Goal: Task Accomplishment & Management: Manage account settings

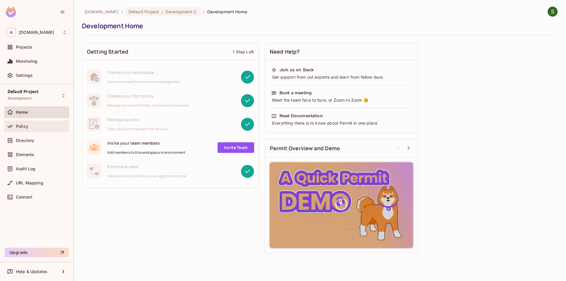
click at [34, 129] on div "Policy" at bounding box center [36, 126] width 60 height 7
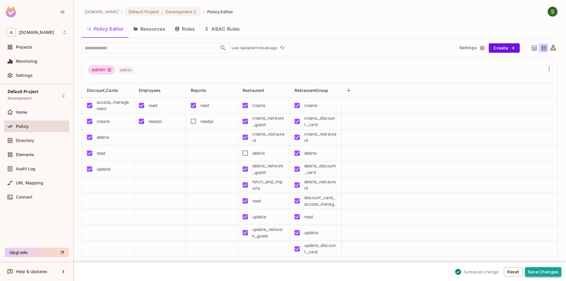
click at [539, 270] on button "Save Changes" at bounding box center [543, 271] width 36 height 9
click at [542, 273] on button "Save Changes" at bounding box center [543, 271] width 36 height 9
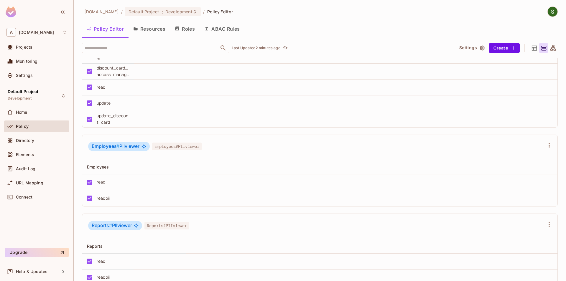
scroll to position [873, 0]
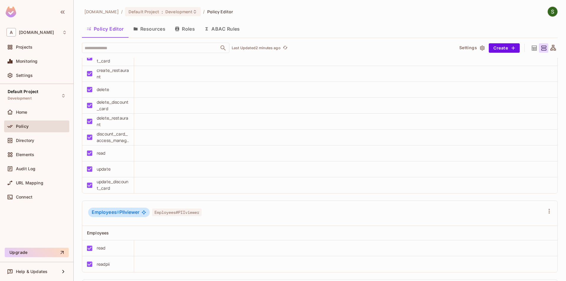
click at [148, 32] on button "Resources" at bounding box center [149, 29] width 42 height 15
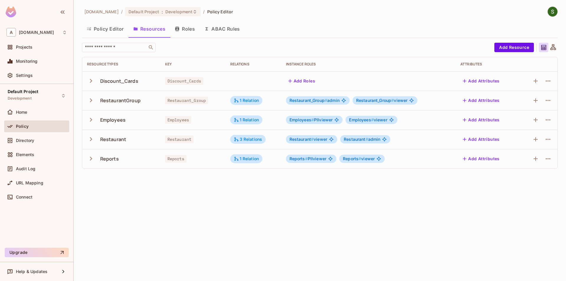
click at [191, 30] on button "Roles" at bounding box center [184, 29] width 29 height 15
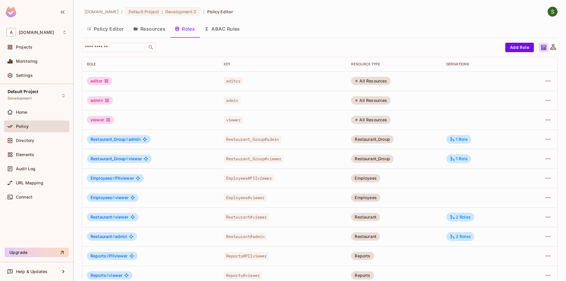
click at [366, 81] on div "All Resources" at bounding box center [370, 81] width 39 height 8
click at [454, 138] on icon at bounding box center [452, 139] width 5 height 5
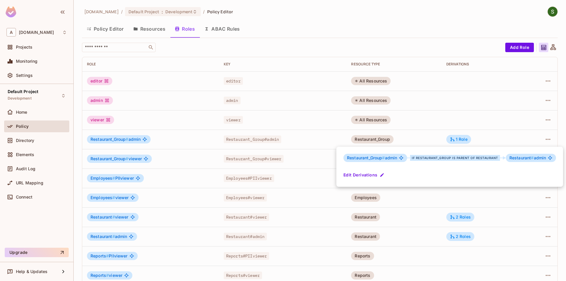
click at [426, 138] on div at bounding box center [283, 140] width 566 height 281
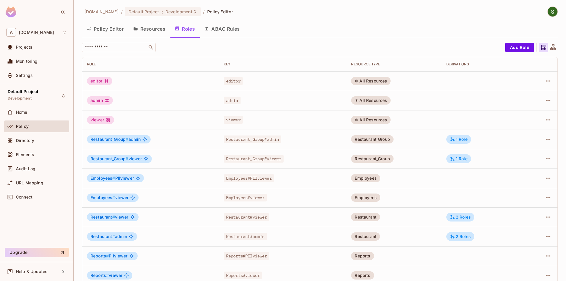
click at [102, 103] on div "admin" at bounding box center [100, 100] width 26 height 8
click at [149, 32] on button "Resources" at bounding box center [149, 29] width 42 height 15
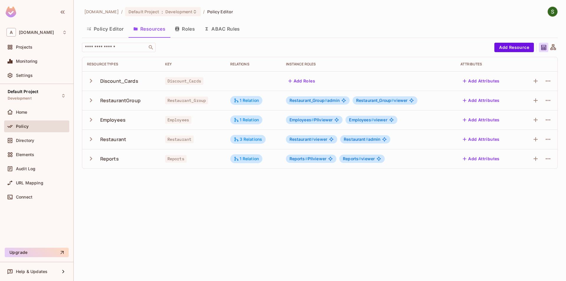
click at [103, 32] on button "Policy Editor" at bounding box center [105, 29] width 47 height 15
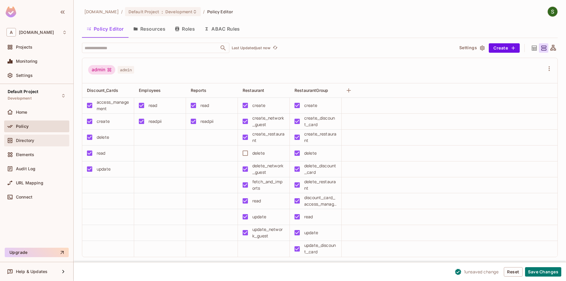
click at [51, 146] on div "Directory" at bounding box center [36, 141] width 65 height 12
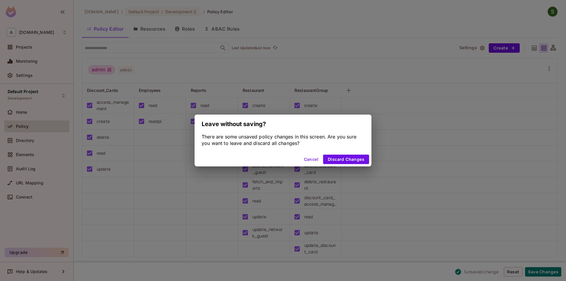
click at [305, 161] on button "Cancel" at bounding box center [310, 159] width 19 height 9
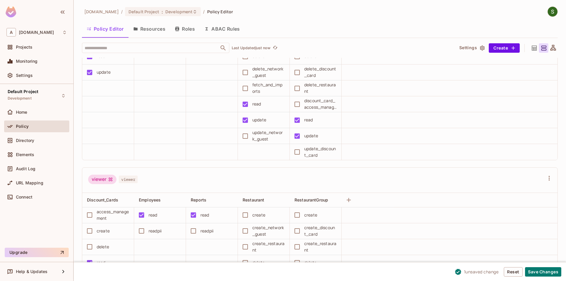
scroll to position [437, 0]
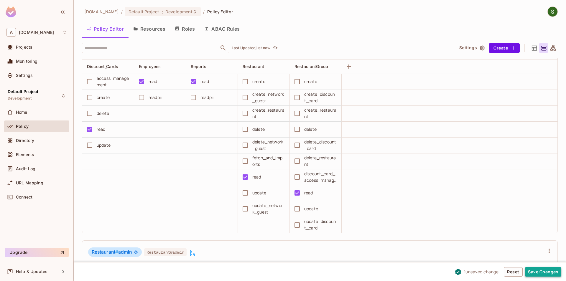
click at [545, 272] on button "Save Changes" at bounding box center [543, 271] width 36 height 9
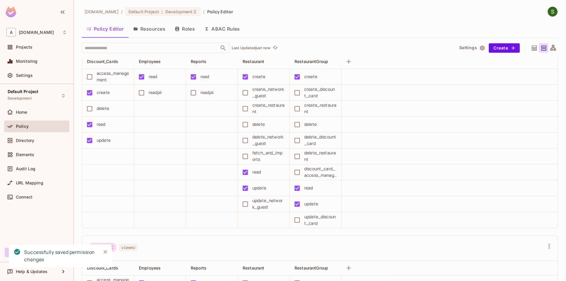
scroll to position [0, 0]
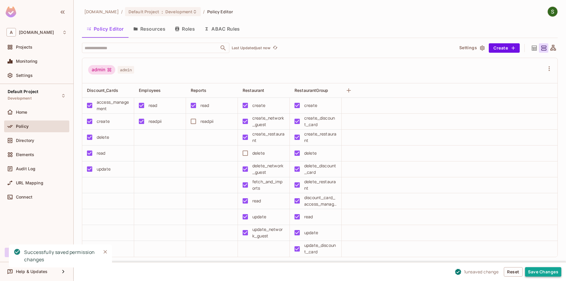
click at [536, 272] on button "Save Changes" at bounding box center [543, 271] width 36 height 9
click at [540, 271] on button "Save Changes" at bounding box center [543, 271] width 36 height 9
click at [103, 250] on icon "Close" at bounding box center [105, 252] width 6 height 6
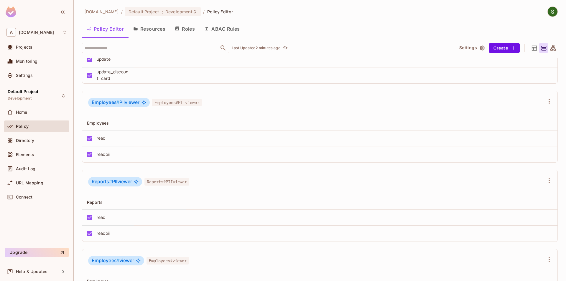
scroll to position [974, 0]
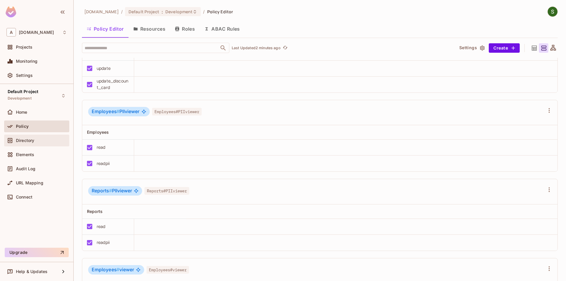
click at [24, 140] on span "Directory" at bounding box center [25, 140] width 18 height 5
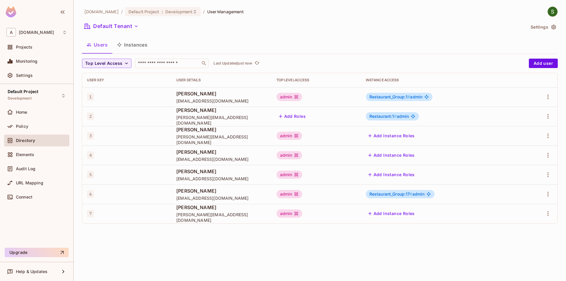
click at [131, 45] on button "Instances" at bounding box center [132, 44] width 40 height 15
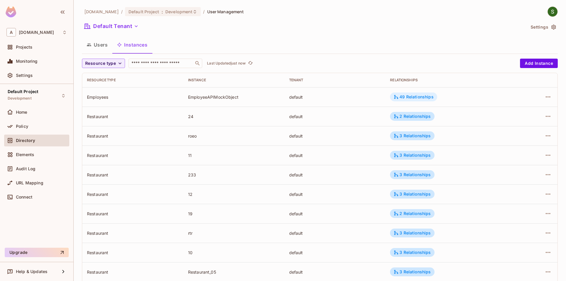
click at [405, 100] on div "49 Relationships" at bounding box center [413, 97] width 47 height 9
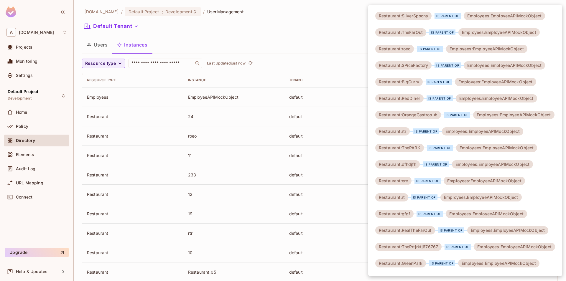
click at [283, 45] on div at bounding box center [283, 140] width 566 height 281
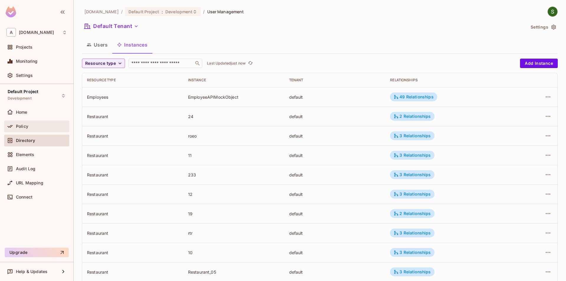
click at [33, 126] on div "Policy" at bounding box center [41, 126] width 51 height 5
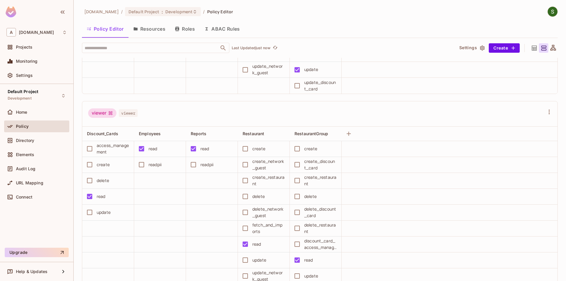
scroll to position [537, 0]
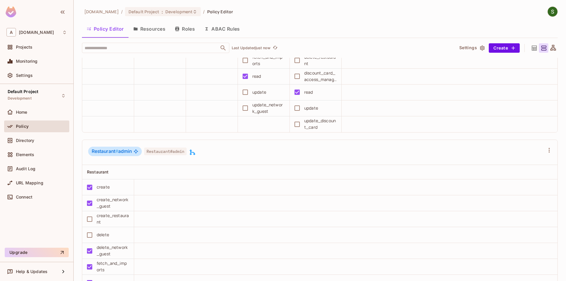
click at [155, 35] on button "Resources" at bounding box center [149, 29] width 42 height 15
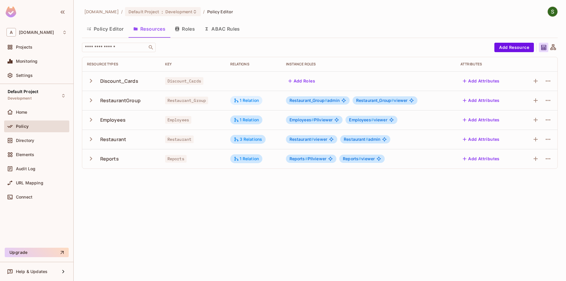
click at [253, 102] on div "1 Relation" at bounding box center [246, 100] width 25 height 5
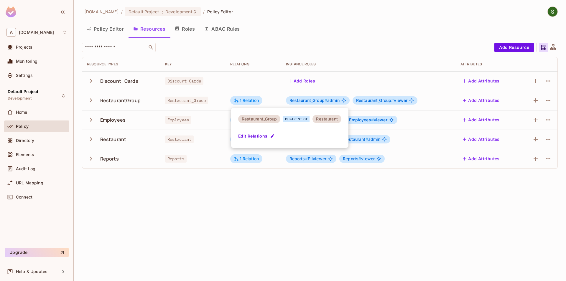
click at [236, 197] on div at bounding box center [283, 140] width 566 height 281
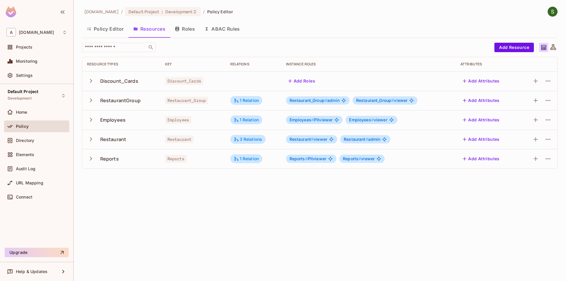
click at [192, 33] on button "Roles" at bounding box center [184, 29] width 29 height 15
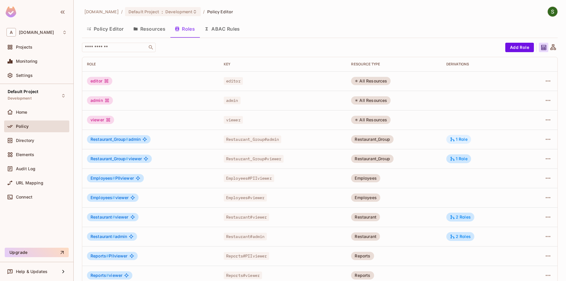
click at [461, 137] on div "1 Role" at bounding box center [459, 139] width 18 height 5
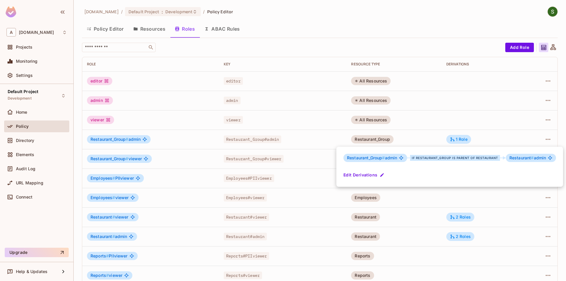
click at [362, 151] on div "Restaurant_Group # admin if Restaurant_Group is parent of Restaurant Restaurant…" at bounding box center [449, 167] width 227 height 40
click at [416, 209] on div at bounding box center [283, 140] width 566 height 281
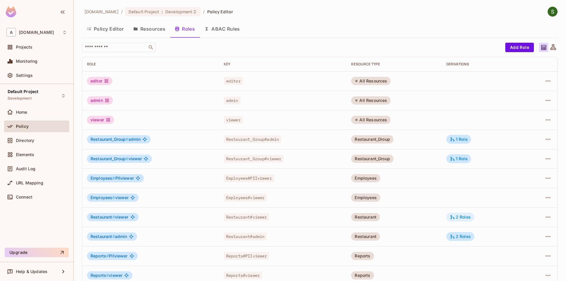
click at [457, 217] on div "2 Roles" at bounding box center [460, 216] width 21 height 5
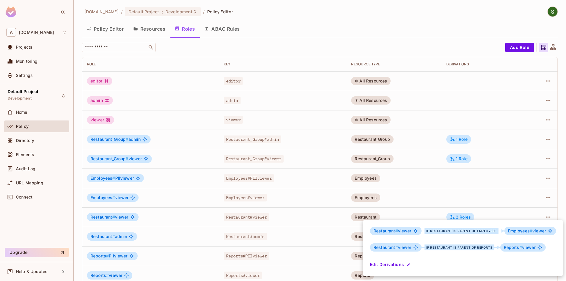
click at [416, 186] on div at bounding box center [283, 140] width 566 height 281
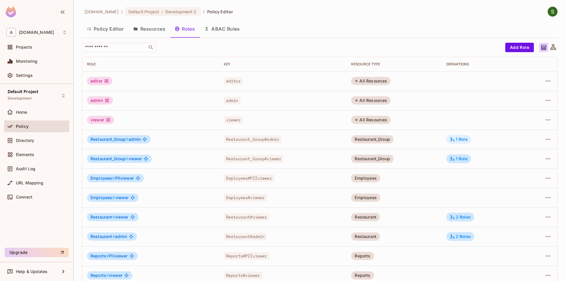
click at [449, 137] on div "1 Role" at bounding box center [458, 139] width 25 height 9
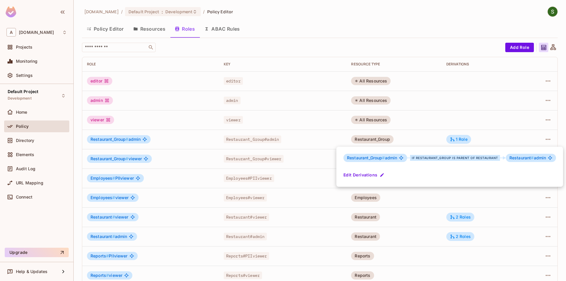
click at [427, 146] on div at bounding box center [283, 140] width 566 height 281
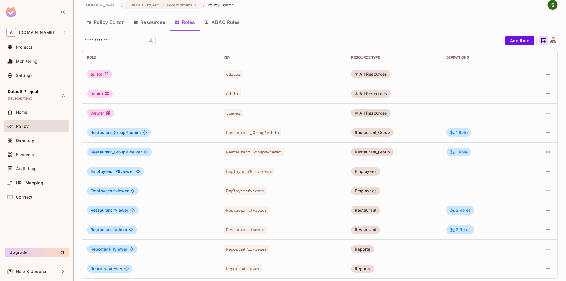
scroll to position [9, 0]
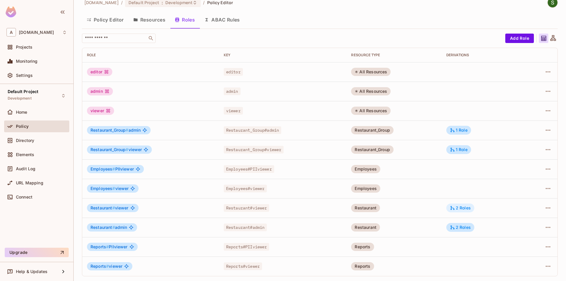
click at [452, 206] on icon at bounding box center [452, 207] width 5 height 5
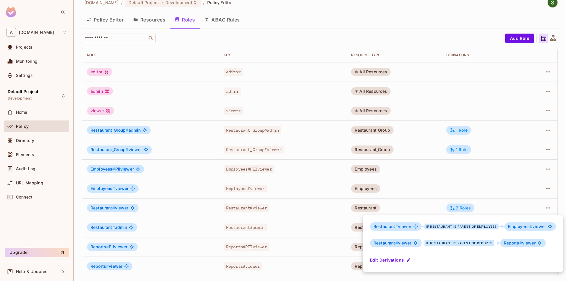
click at [399, 181] on div at bounding box center [283, 140] width 566 height 281
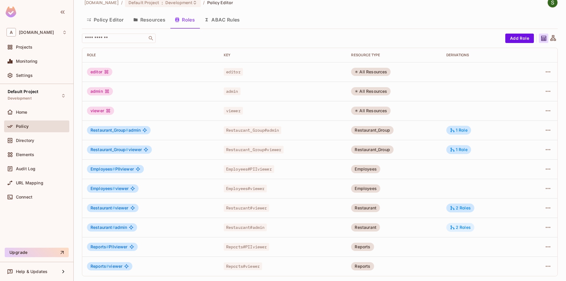
click at [455, 230] on icon at bounding box center [452, 227] width 5 height 5
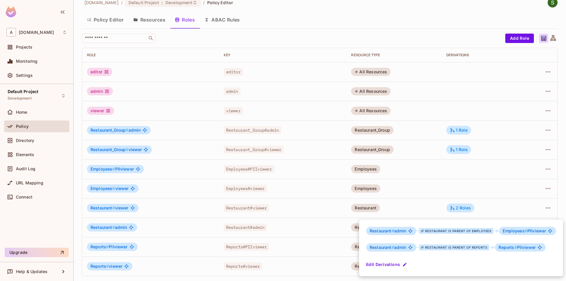
click at [392, 198] on div at bounding box center [283, 140] width 566 height 281
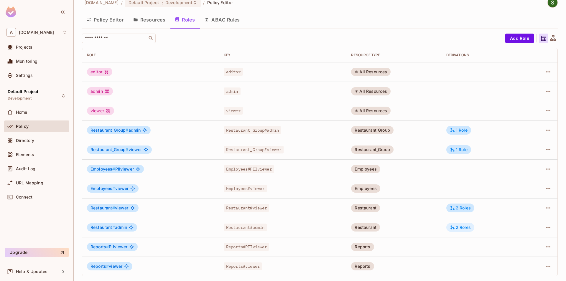
click at [463, 229] on div "2 Roles" at bounding box center [460, 227] width 21 height 5
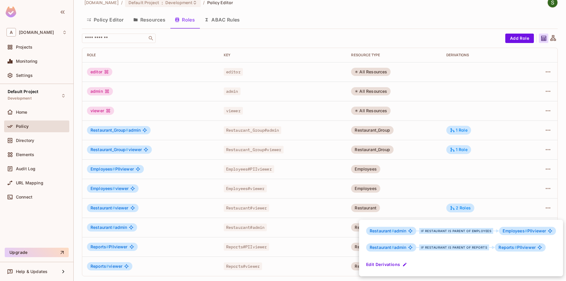
click at [439, 198] on div at bounding box center [283, 140] width 566 height 281
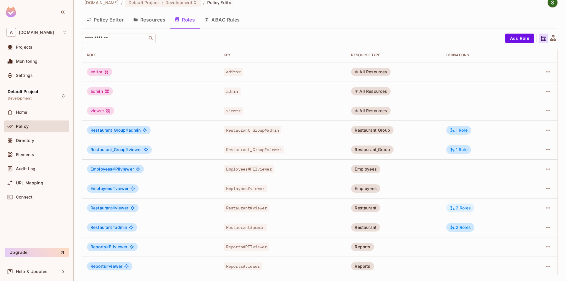
click at [463, 208] on div "2 Roles" at bounding box center [460, 207] width 21 height 5
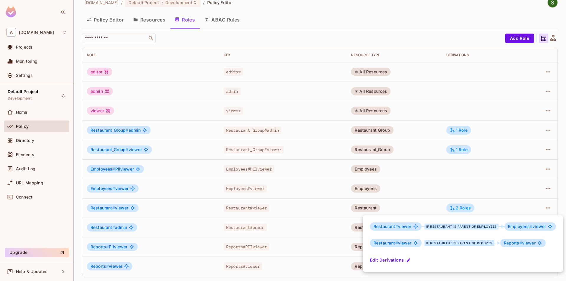
click at [431, 192] on div at bounding box center [283, 140] width 566 height 281
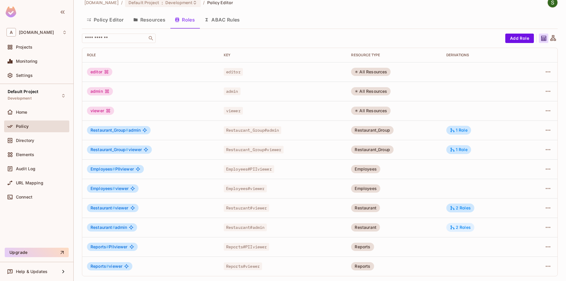
click at [450, 230] on div "2 Roles" at bounding box center [460, 227] width 28 height 9
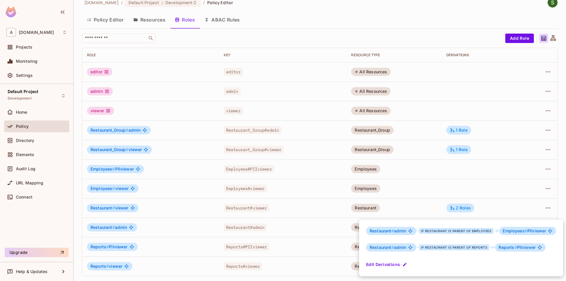
click at [399, 197] on div at bounding box center [283, 140] width 566 height 281
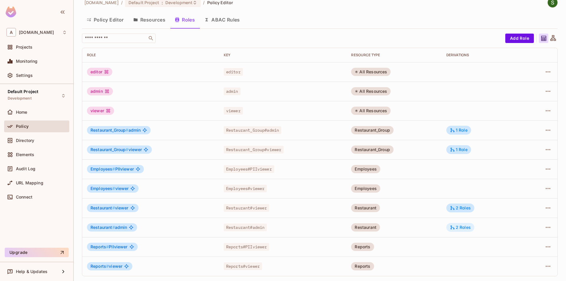
click at [469, 230] on div "2 Roles" at bounding box center [460, 227] width 21 height 5
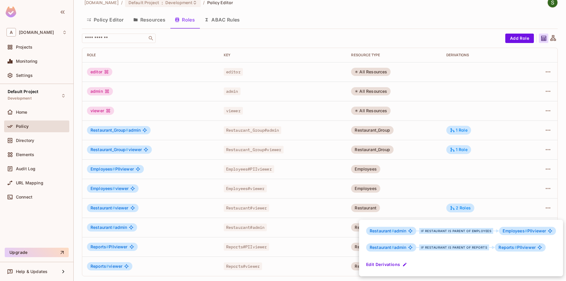
click at [382, 210] on div at bounding box center [283, 140] width 566 height 281
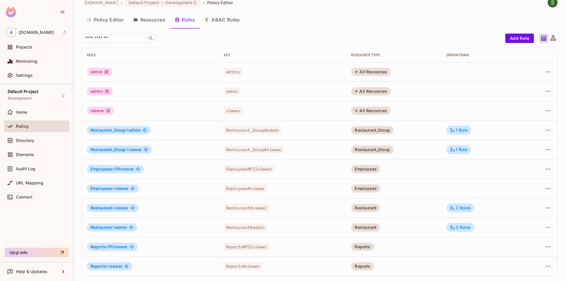
scroll to position [0, 0]
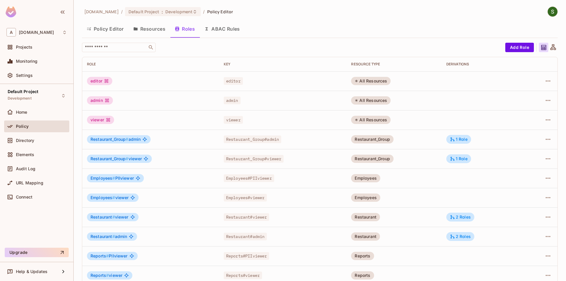
click at [100, 100] on div "admin" at bounding box center [100, 100] width 26 height 8
click at [147, 27] on button "Resources" at bounding box center [149, 29] width 42 height 15
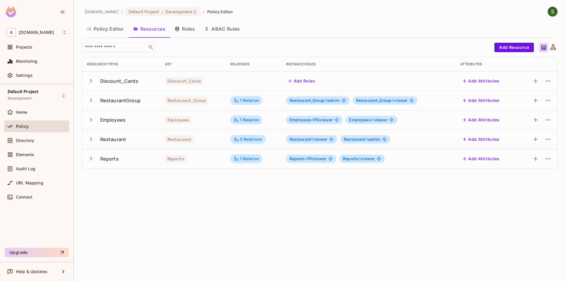
click at [105, 34] on button "Policy Editor" at bounding box center [105, 29] width 47 height 15
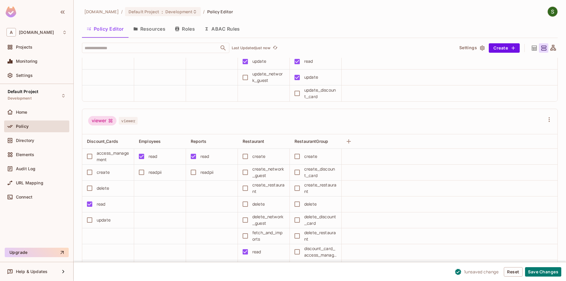
scroll to position [369, 0]
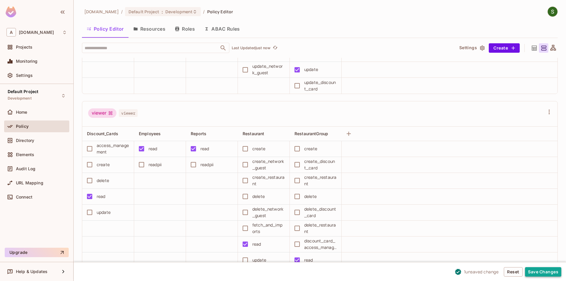
click at [535, 269] on button "Save Changes" at bounding box center [543, 271] width 36 height 9
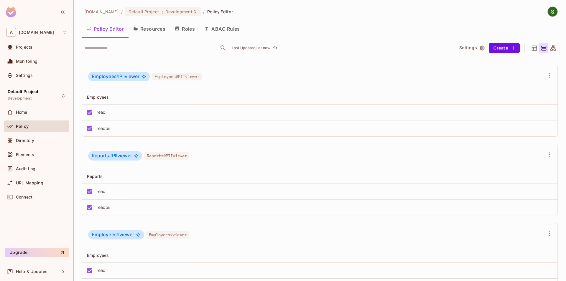
scroll to position [974, 0]
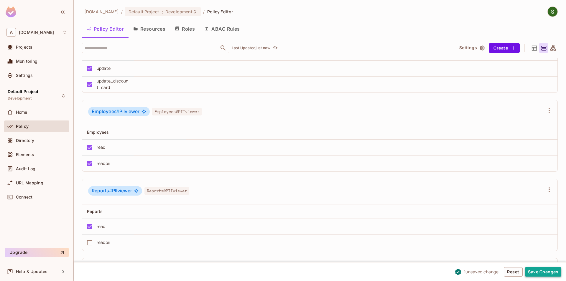
click at [555, 274] on button "Save Changes" at bounding box center [543, 271] width 36 height 9
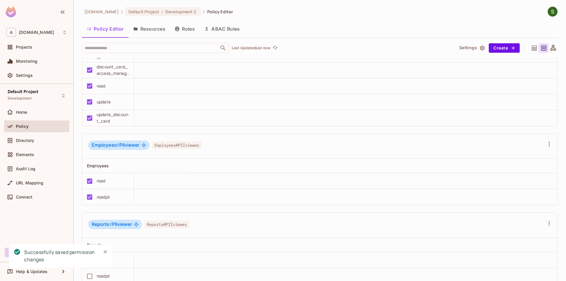
scroll to position [1008, 0]
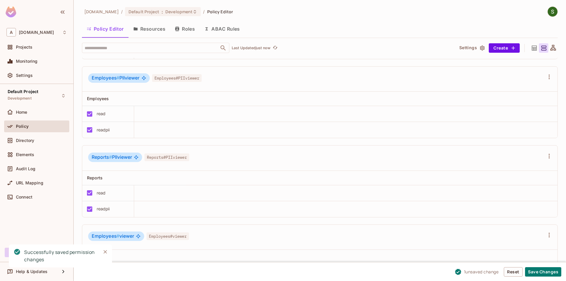
click at [103, 251] on icon "Close" at bounding box center [105, 252] width 6 height 6
drag, startPoint x: 532, startPoint y: 271, endPoint x: 522, endPoint y: 280, distance: 13.1
click at [532, 272] on button "Save Changes" at bounding box center [543, 271] width 36 height 9
click at [103, 252] on icon "Close" at bounding box center [105, 252] width 6 height 6
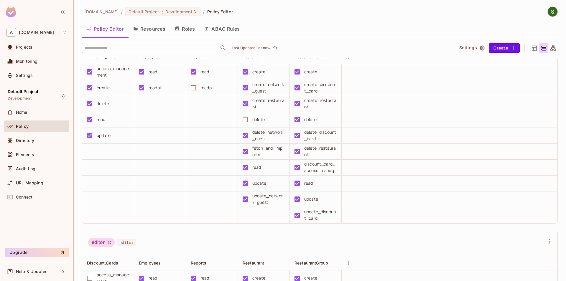
scroll to position [0, 0]
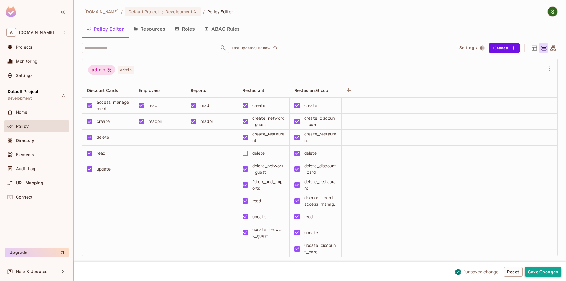
click at [549, 275] on button "Save Changes" at bounding box center [543, 271] width 36 height 9
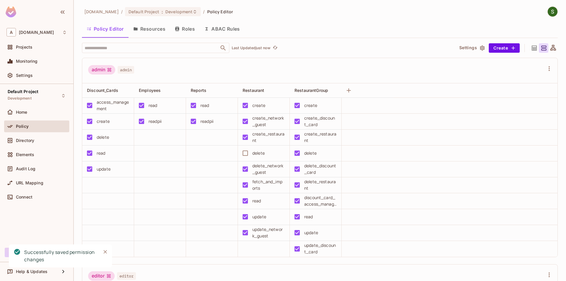
click at [105, 252] on icon "Close" at bounding box center [105, 252] width 4 height 4
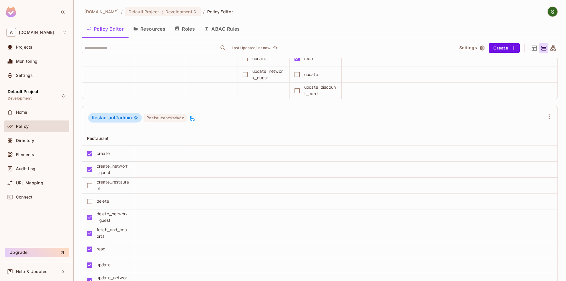
scroll to position [537, 0]
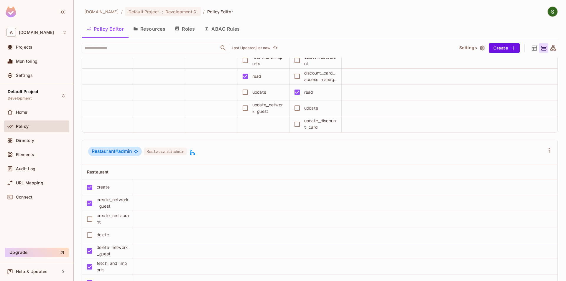
click at [157, 29] on button "Resources" at bounding box center [149, 29] width 42 height 15
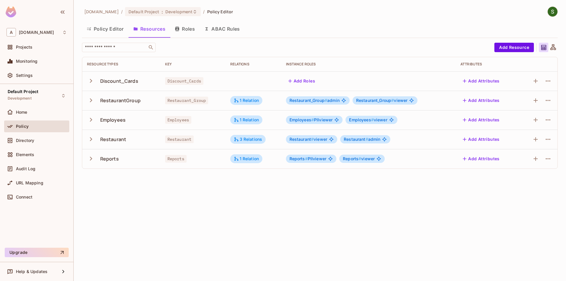
click at [186, 32] on button "Roles" at bounding box center [184, 29] width 29 height 15
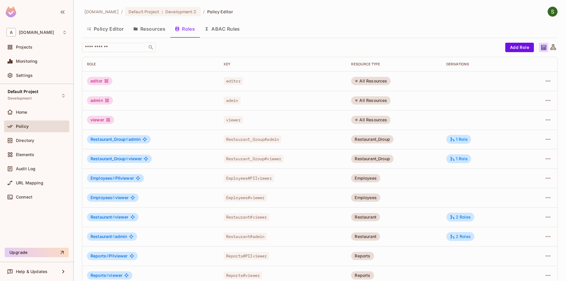
scroll to position [9, 0]
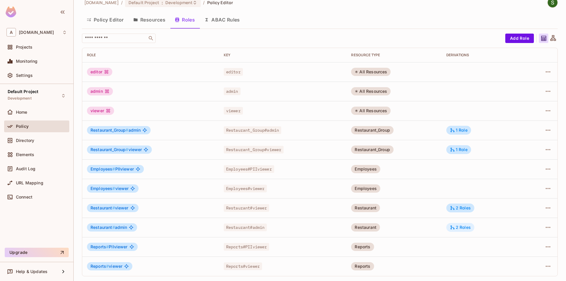
click at [450, 230] on div "2 Roles" at bounding box center [460, 227] width 28 height 9
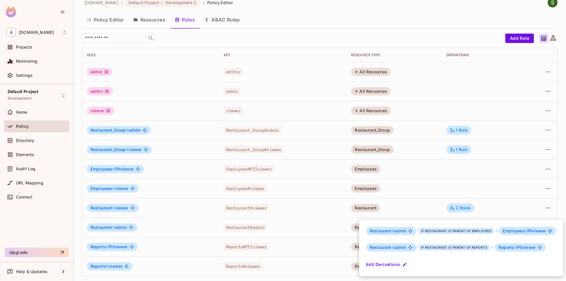
click at [442, 201] on div at bounding box center [283, 140] width 566 height 281
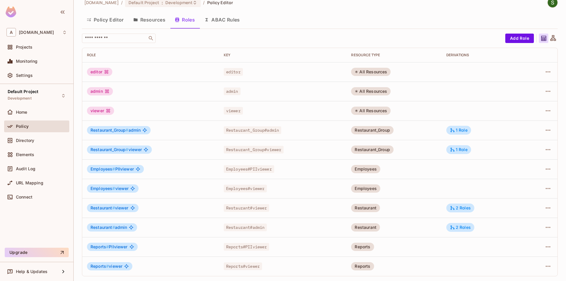
click at [473, 204] on div "2 Roles" at bounding box center [460, 208] width 28 height 9
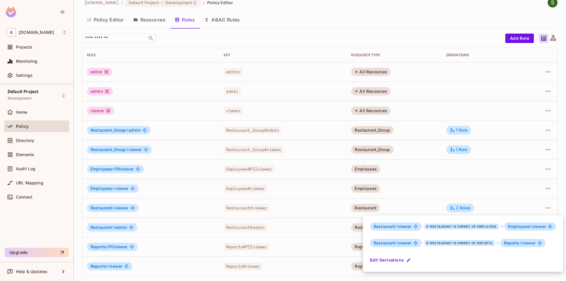
click at [456, 187] on div at bounding box center [283, 140] width 566 height 281
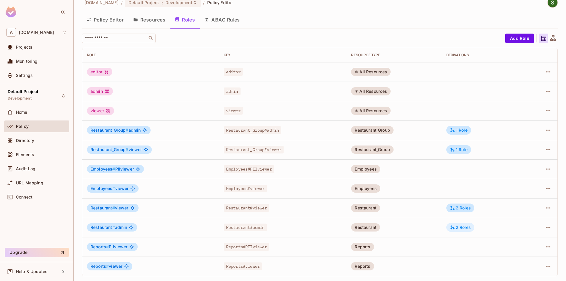
click at [457, 230] on div "2 Roles" at bounding box center [460, 227] width 21 height 5
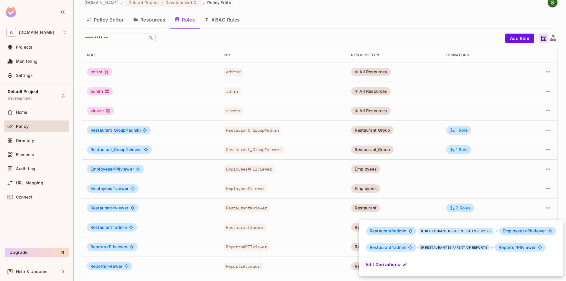
click at [443, 196] on div at bounding box center [283, 140] width 566 height 281
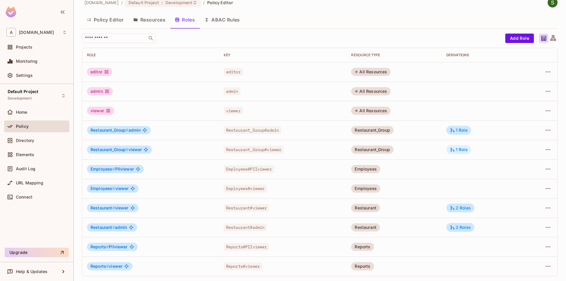
click at [457, 149] on div "1 Role" at bounding box center [459, 149] width 18 height 5
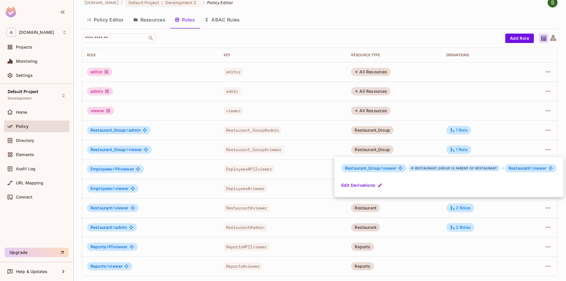
click at [426, 145] on div at bounding box center [283, 140] width 566 height 281
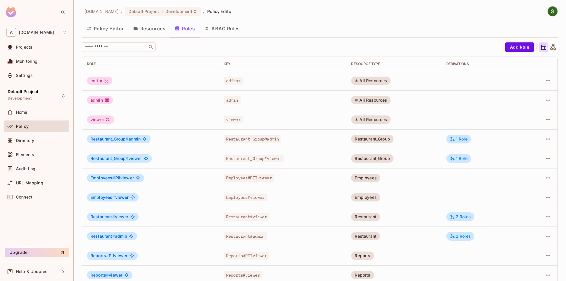
scroll to position [0, 0]
click at [143, 24] on button "Resources" at bounding box center [149, 29] width 42 height 15
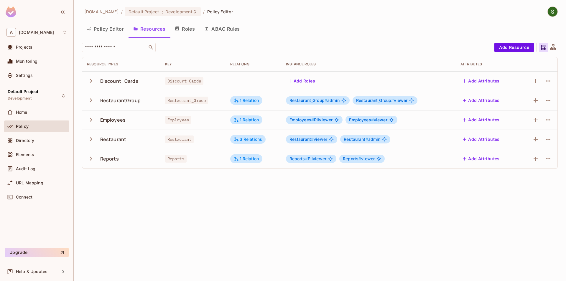
click at [112, 32] on button "Policy Editor" at bounding box center [105, 29] width 47 height 15
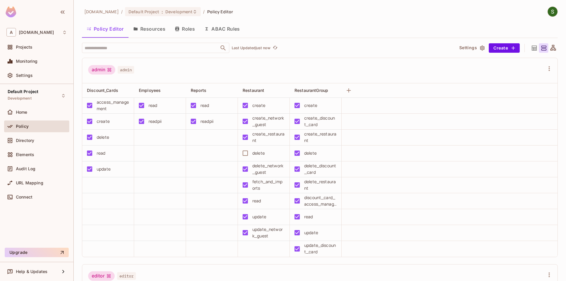
click at [108, 70] on icon at bounding box center [109, 69] width 5 height 5
click at [224, 70] on div "admin admin" at bounding box center [316, 70] width 456 height 11
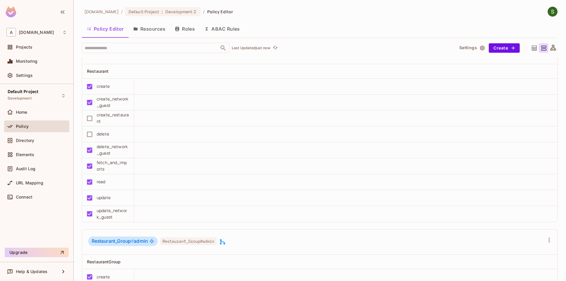
scroll to position [605, 0]
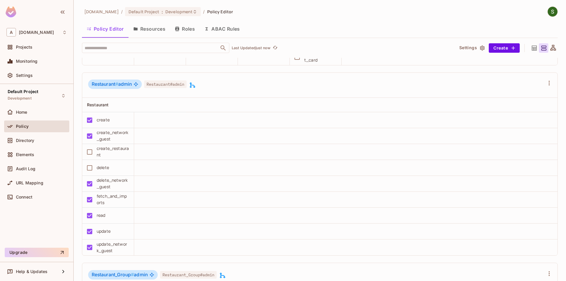
click at [194, 85] on icon at bounding box center [192, 84] width 5 height 5
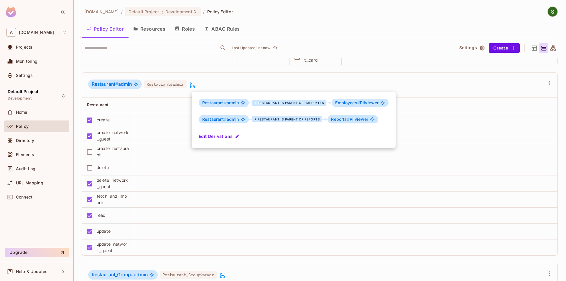
click at [213, 85] on div at bounding box center [283, 140] width 566 height 281
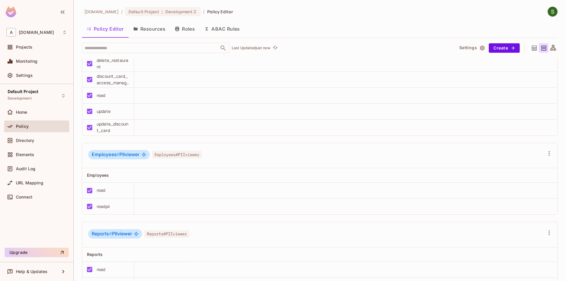
scroll to position [940, 0]
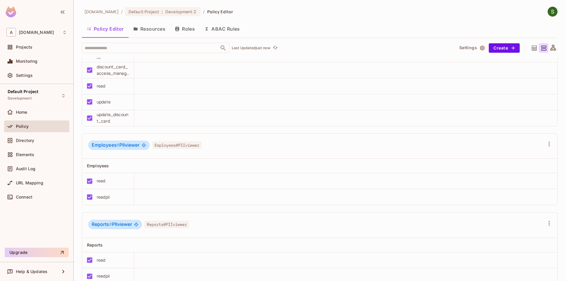
click at [196, 146] on span "Employees#PIIviewer" at bounding box center [176, 145] width 49 height 8
click at [158, 147] on span "Employees#PIIviewer" at bounding box center [176, 145] width 49 height 8
click at [144, 147] on icon at bounding box center [143, 145] width 4 height 4
click at [166, 141] on div "Employees#PIIviewer" at bounding box center [176, 144] width 49 height 7
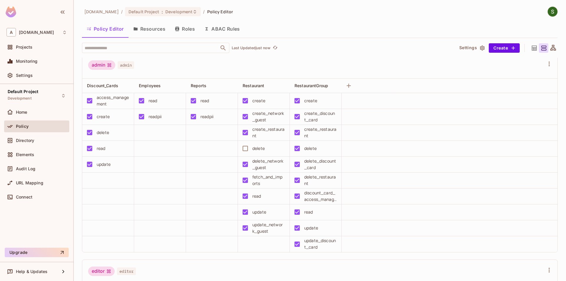
scroll to position [0, 0]
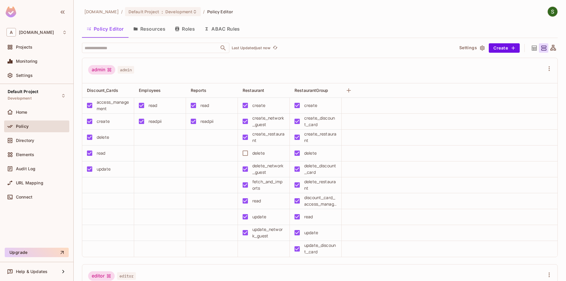
click at [217, 75] on div "admin admin" at bounding box center [316, 70] width 456 height 11
click at [154, 31] on button "Resources" at bounding box center [149, 29] width 42 height 15
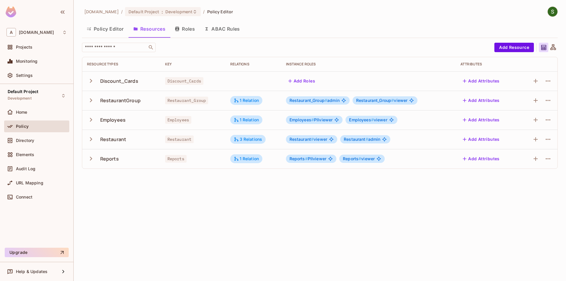
click at [93, 120] on icon "button" at bounding box center [91, 120] width 8 height 8
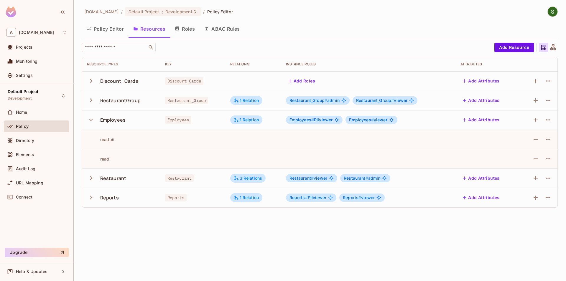
click at [93, 120] on icon "button" at bounding box center [91, 120] width 8 height 8
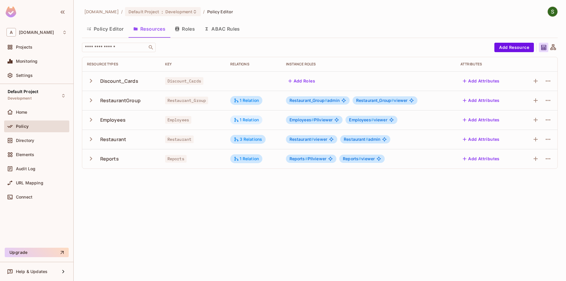
click at [239, 120] on icon at bounding box center [236, 119] width 5 height 5
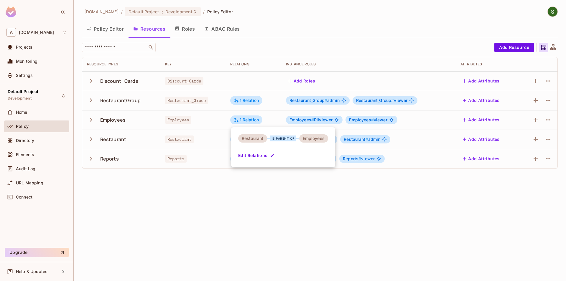
click at [223, 123] on div at bounding box center [283, 140] width 566 height 281
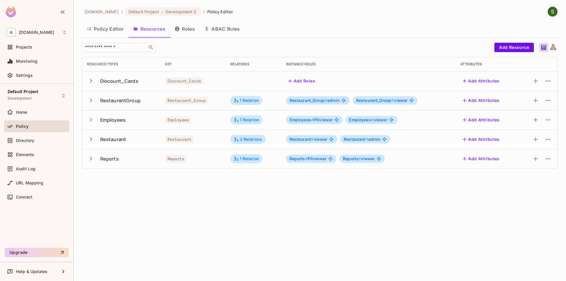
click at [199, 32] on button "Roles" at bounding box center [184, 29] width 29 height 15
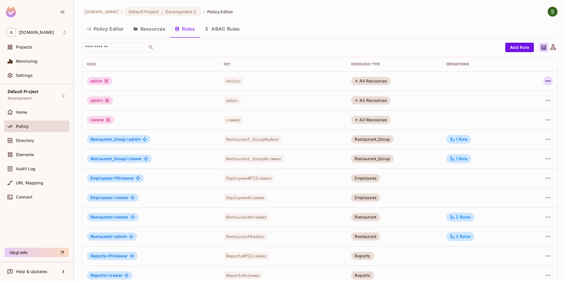
click at [548, 84] on icon "button" at bounding box center [547, 80] width 7 height 7
click at [460, 93] on div at bounding box center [283, 140] width 566 height 281
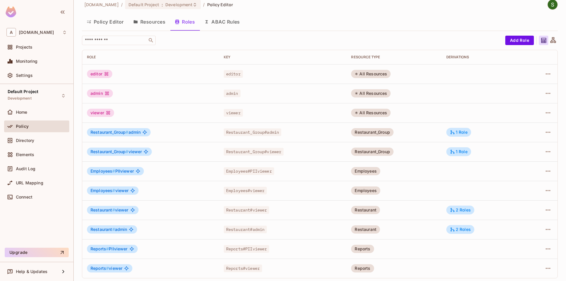
scroll to position [9, 0]
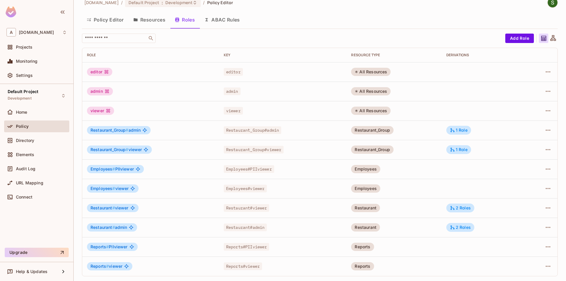
click at [58, 133] on div "Policy" at bounding box center [36, 127] width 65 height 14
click at [56, 142] on div "Directory" at bounding box center [41, 140] width 51 height 5
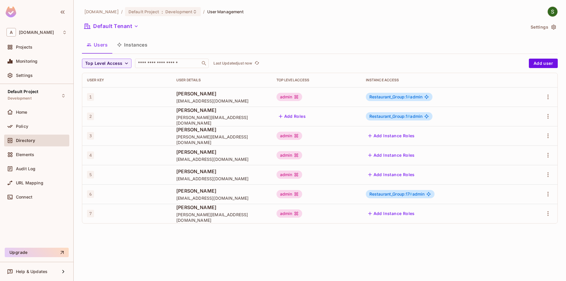
click at [382, 98] on span "Restaurant_Group:1 #" at bounding box center [389, 96] width 41 height 5
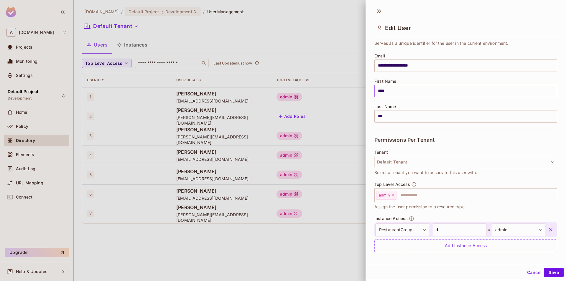
scroll to position [49, 0]
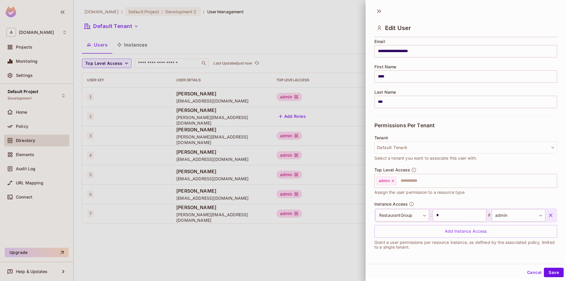
click at [536, 276] on button "Cancel" at bounding box center [533, 272] width 19 height 9
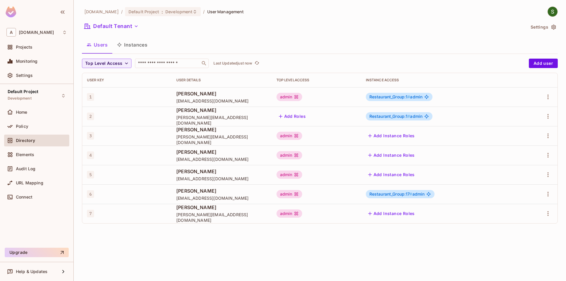
click at [134, 47] on button "Instances" at bounding box center [132, 44] width 40 height 15
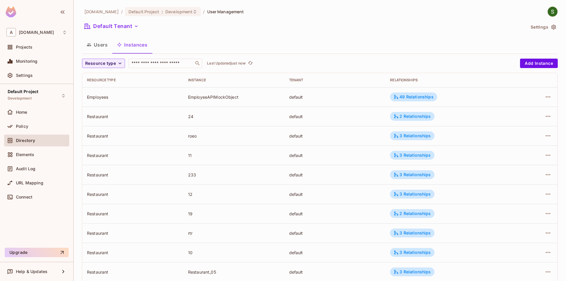
click at [277, 250] on td "10" at bounding box center [233, 252] width 101 height 19
click at [34, 127] on div "Policy" at bounding box center [41, 126] width 51 height 5
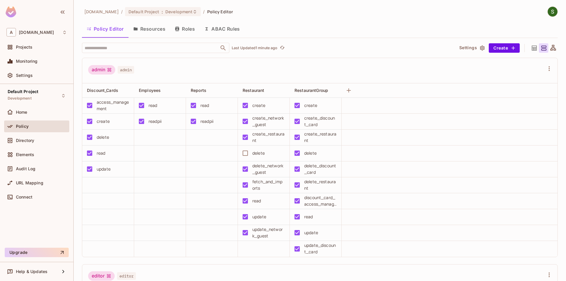
click at [171, 70] on div "admin admin" at bounding box center [316, 70] width 456 height 11
click at [542, 271] on button "Save Changes" at bounding box center [543, 271] width 36 height 9
click at [196, 196] on td at bounding box center [212, 201] width 52 height 16
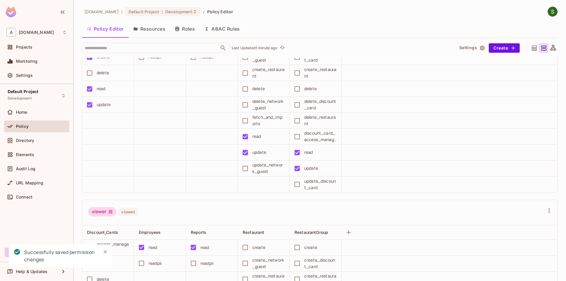
scroll to position [302, 0]
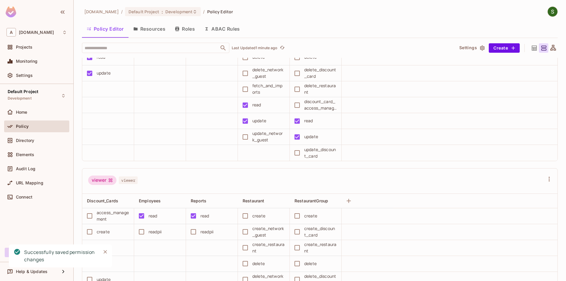
click at [107, 250] on icon "Close" at bounding box center [105, 252] width 4 height 4
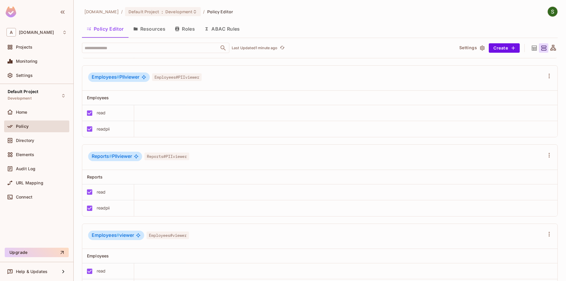
scroll to position [1008, 0]
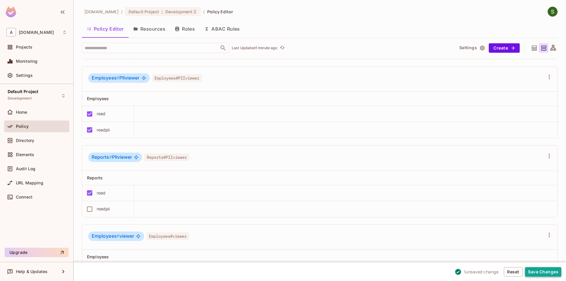
click at [546, 271] on button "Save Changes" at bounding box center [543, 271] width 36 height 9
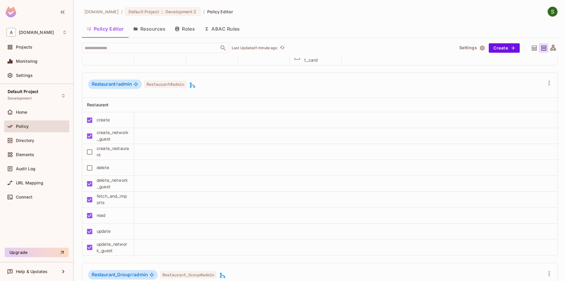
scroll to position [470, 0]
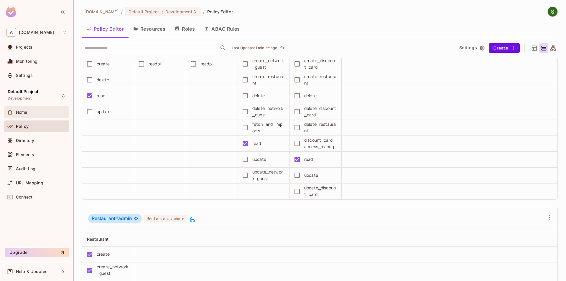
click at [29, 116] on div "Home" at bounding box center [36, 112] width 65 height 12
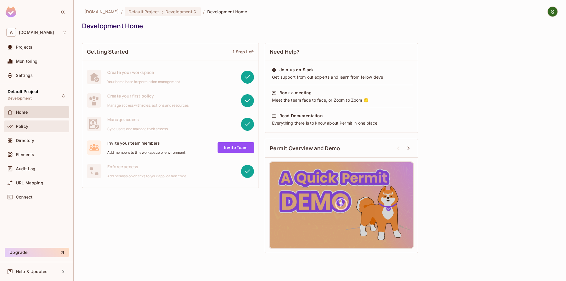
click at [28, 128] on span "Policy" at bounding box center [22, 126] width 12 height 5
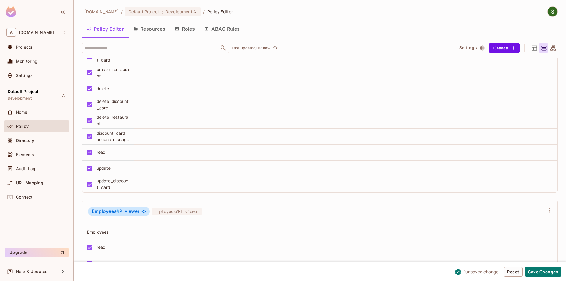
scroll to position [940, 0]
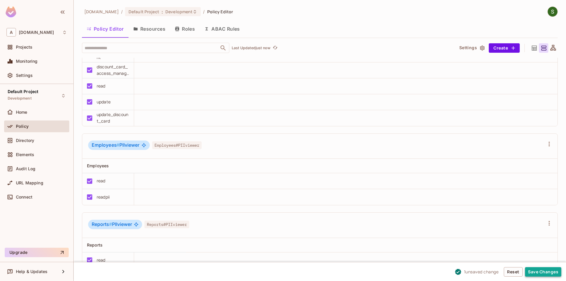
click at [535, 275] on button "Save Changes" at bounding box center [543, 271] width 36 height 9
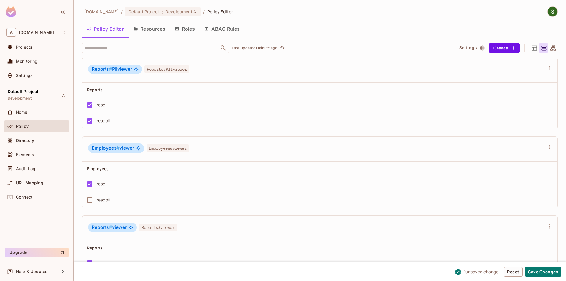
scroll to position [1062, 0]
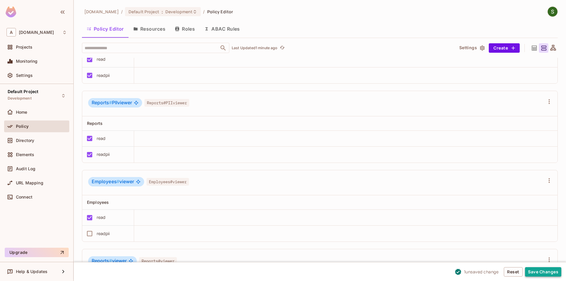
click at [535, 276] on button "Save Changes" at bounding box center [543, 271] width 36 height 9
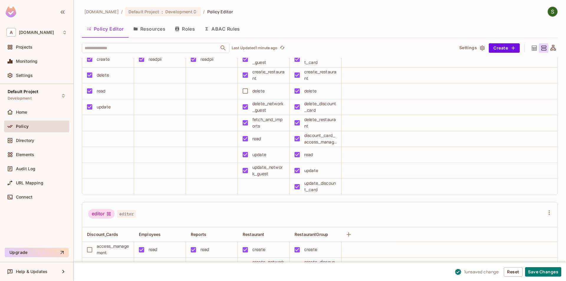
scroll to position [0, 0]
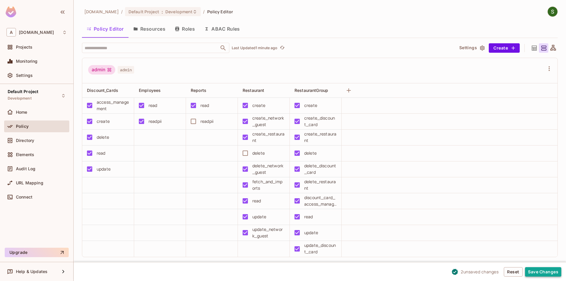
click at [540, 270] on button "Save Changes" at bounding box center [543, 271] width 36 height 9
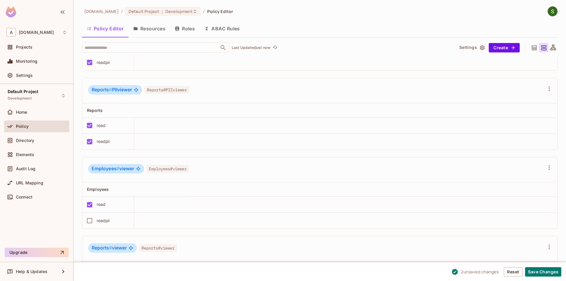
scroll to position [1041, 0]
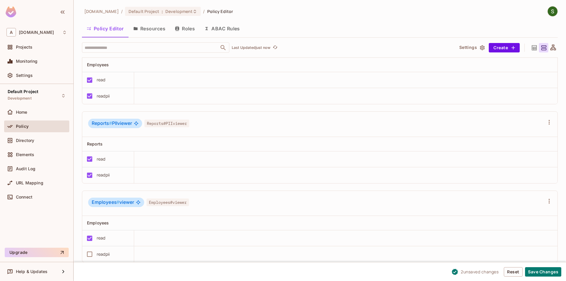
drag, startPoint x: 536, startPoint y: 271, endPoint x: 359, endPoint y: 263, distance: 178.1
click at [536, 271] on button "Save Changes" at bounding box center [543, 271] width 36 height 9
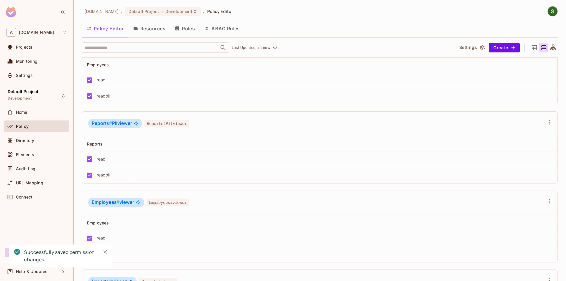
click at [107, 252] on icon "Close" at bounding box center [105, 252] width 6 height 6
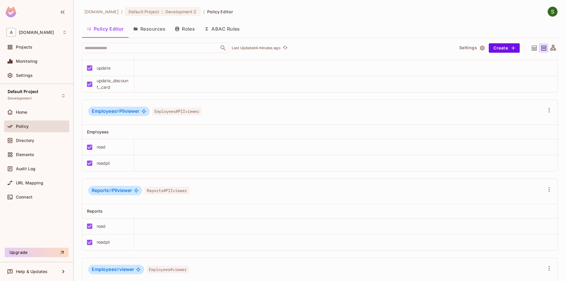
scroll to position [1075, 0]
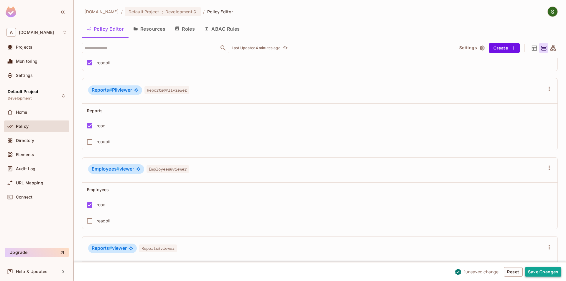
click at [544, 270] on button "Save Changes" at bounding box center [543, 271] width 36 height 9
click at [545, 272] on button "Save Changes" at bounding box center [543, 271] width 36 height 9
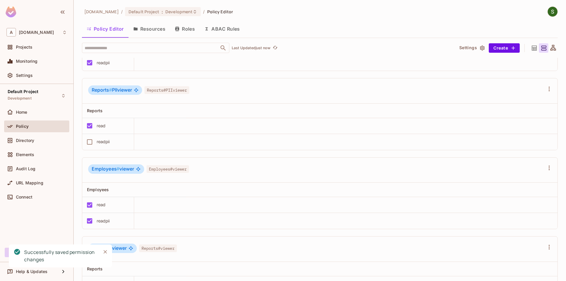
click at [108, 252] on icon "Close" at bounding box center [105, 252] width 6 height 6
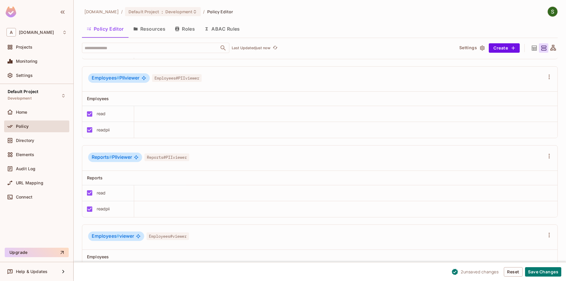
scroll to position [1041, 0]
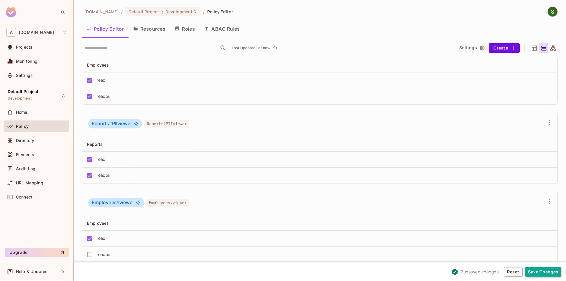
click at [550, 273] on button "Save Changes" at bounding box center [543, 271] width 36 height 9
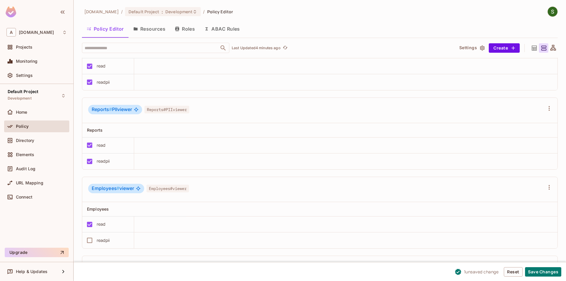
scroll to position [1008, 0]
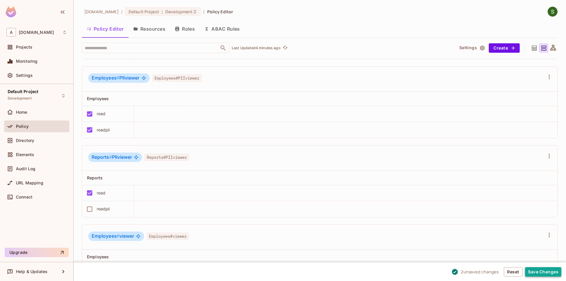
click at [529, 274] on button "Save Changes" at bounding box center [543, 271] width 36 height 9
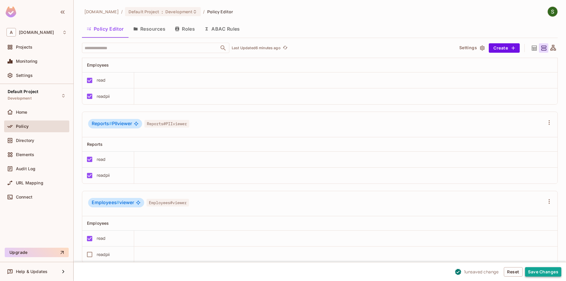
click at [541, 272] on button "Save Changes" at bounding box center [543, 271] width 36 height 9
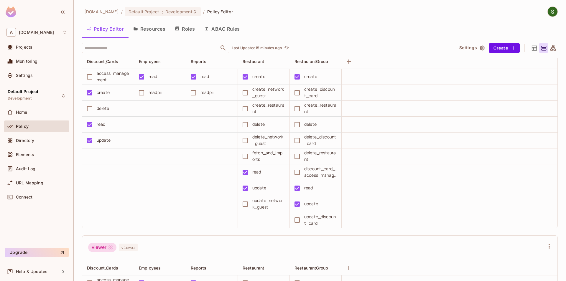
scroll to position [0, 0]
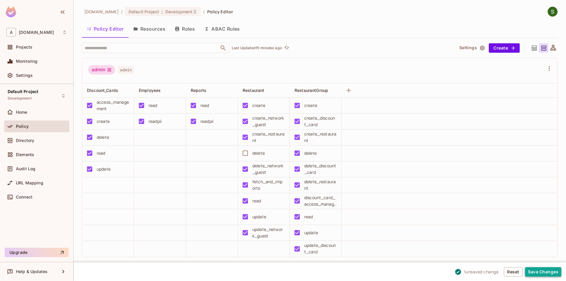
click at [538, 275] on button "Save Changes" at bounding box center [543, 271] width 36 height 9
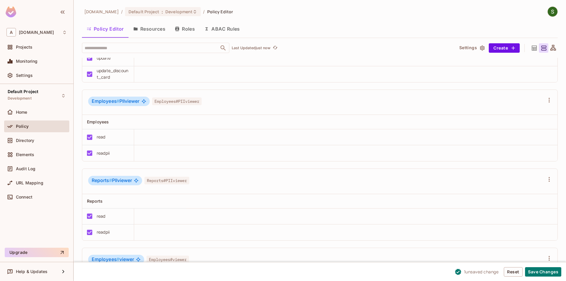
scroll to position [974, 0]
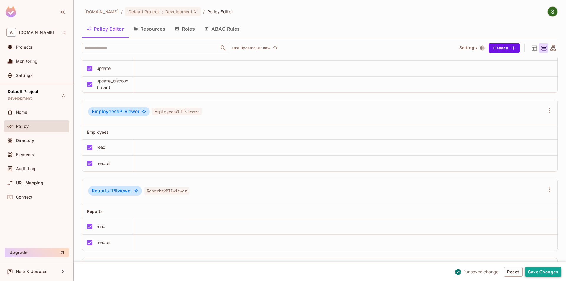
click at [544, 267] on button "Save Changes" at bounding box center [543, 271] width 36 height 9
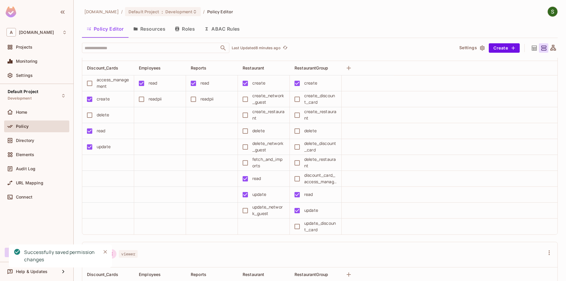
scroll to position [202, 0]
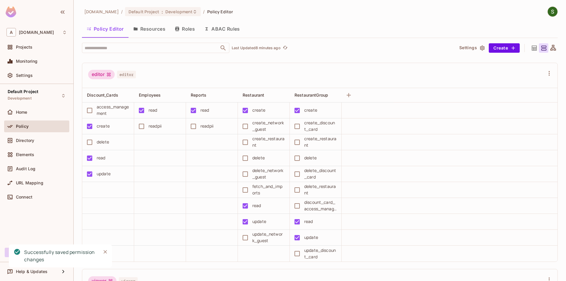
click at [103, 250] on icon "Close" at bounding box center [105, 252] width 6 height 6
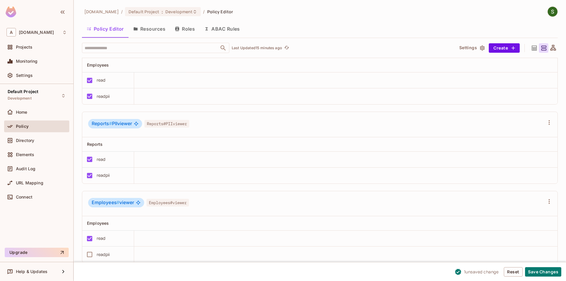
scroll to position [974, 0]
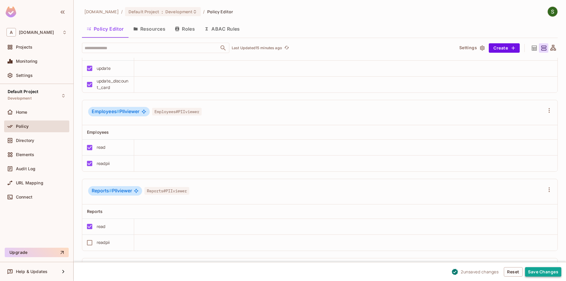
click at [536, 272] on button "Save Changes" at bounding box center [543, 271] width 36 height 9
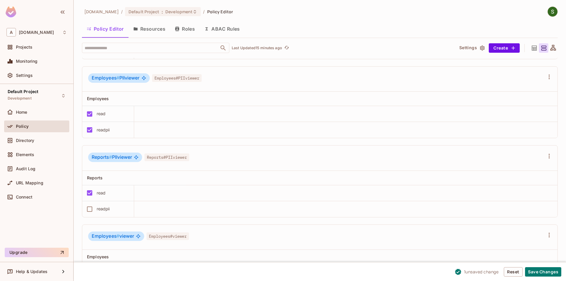
scroll to position [1075, 0]
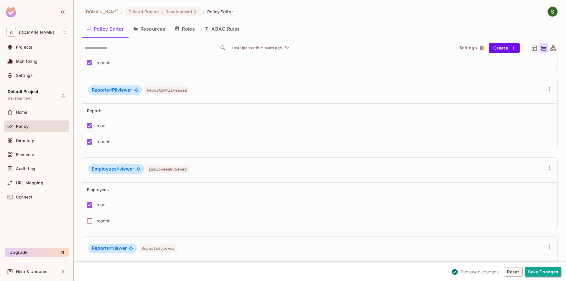
click at [531, 272] on button "Save Changes" at bounding box center [543, 271] width 36 height 9
